Goal: Transaction & Acquisition: Purchase product/service

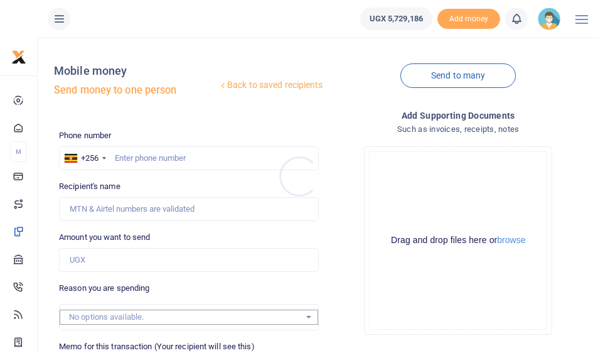
click at [122, 153] on div at bounding box center [299, 176] width 598 height 353
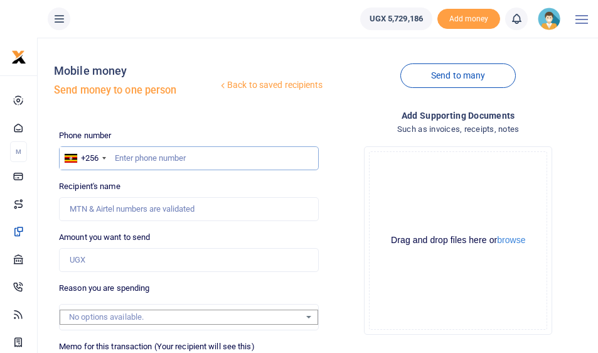
click at [122, 156] on input "text" at bounding box center [188, 158] width 259 height 24
type input "774681674"
type input "Vian Harerimana"
type input "774681674"
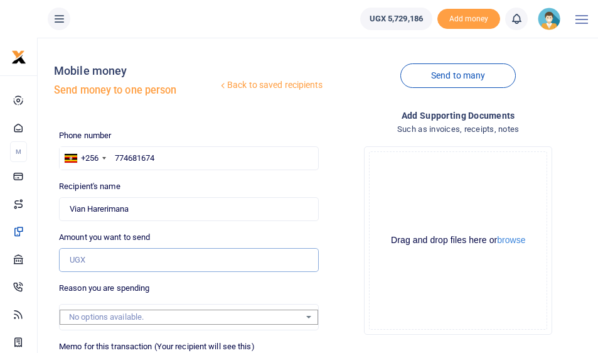
click at [85, 256] on input "Amount you want to send" at bounding box center [188, 260] width 259 height 24
type input "500,000"
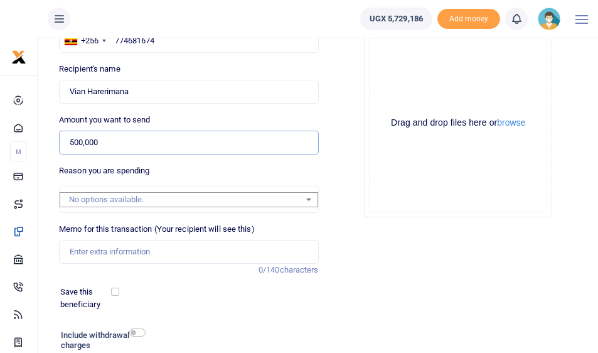
scroll to position [194, 0]
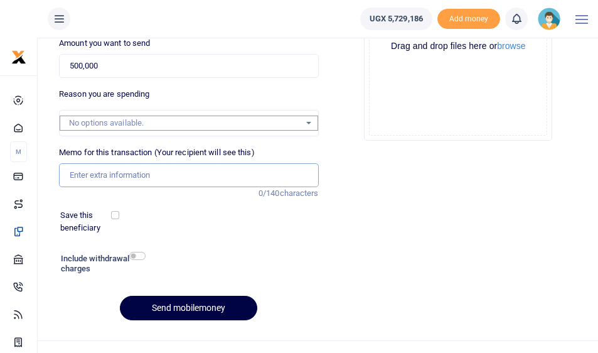
click at [94, 168] on input "Memo for this transaction (Your recipient will see this)" at bounding box center [188, 175] width 259 height 24
type input "Labour for cutting the tree near anatomy lab to unblock the sewage"
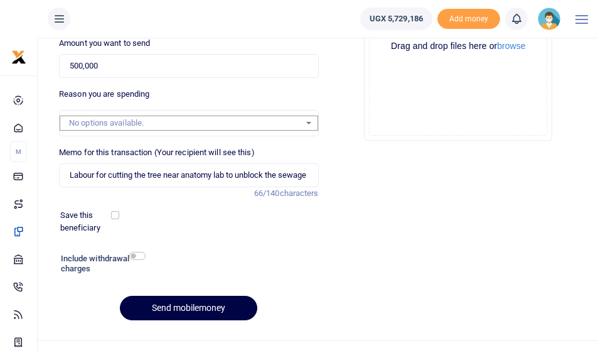
click at [137, 252] on input "checkbox" at bounding box center [137, 256] width 16 height 8
checkbox input "true"
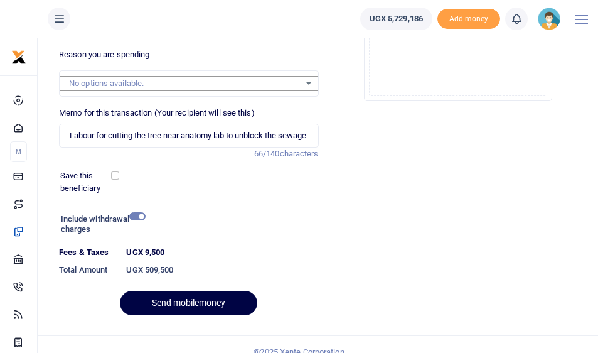
scroll to position [243, 0]
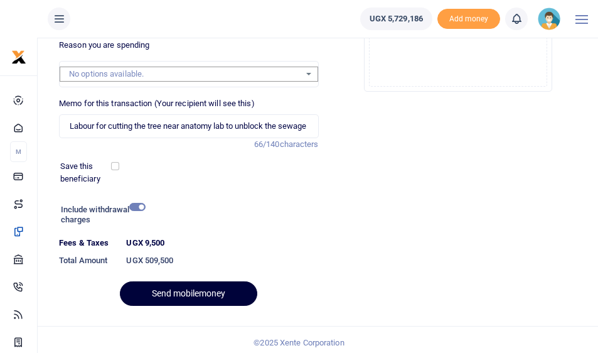
click at [161, 294] on button "Send mobilemoney" at bounding box center [188, 293] width 137 height 24
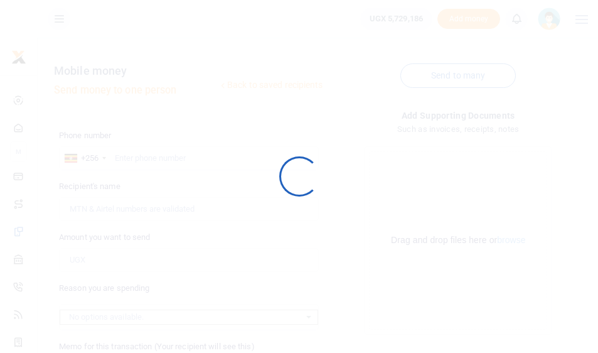
scroll to position [209, 0]
